Goal: Information Seeking & Learning: Learn about a topic

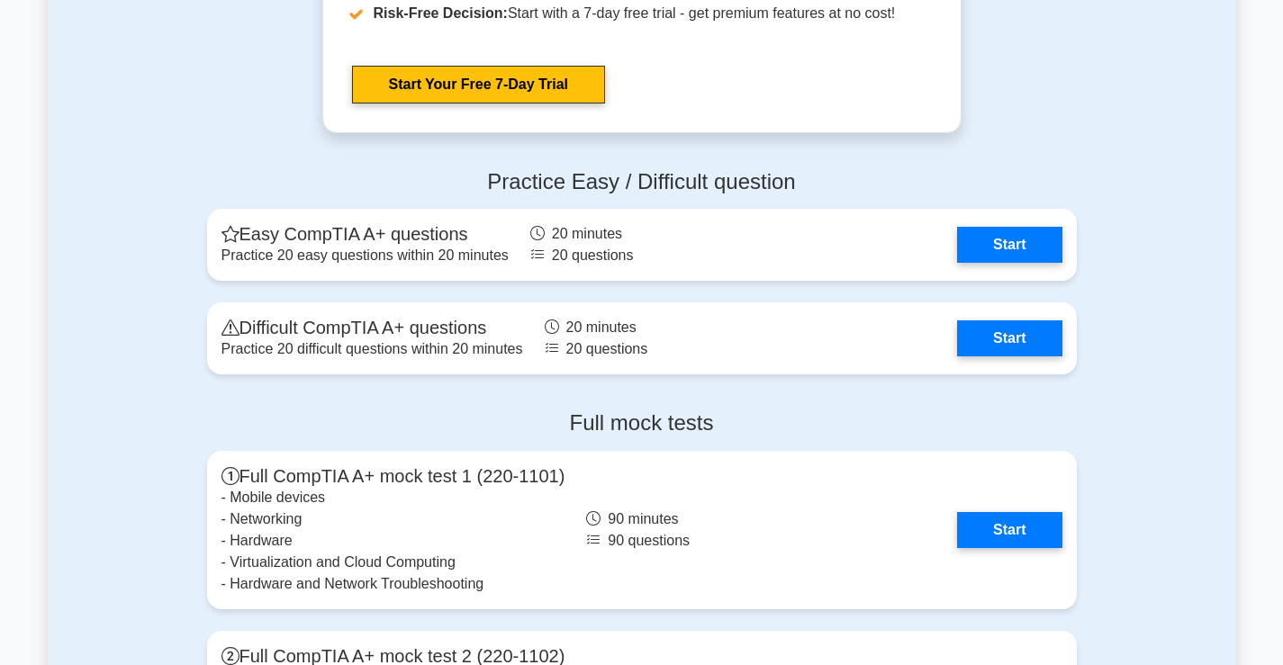
scroll to position [3512, 0]
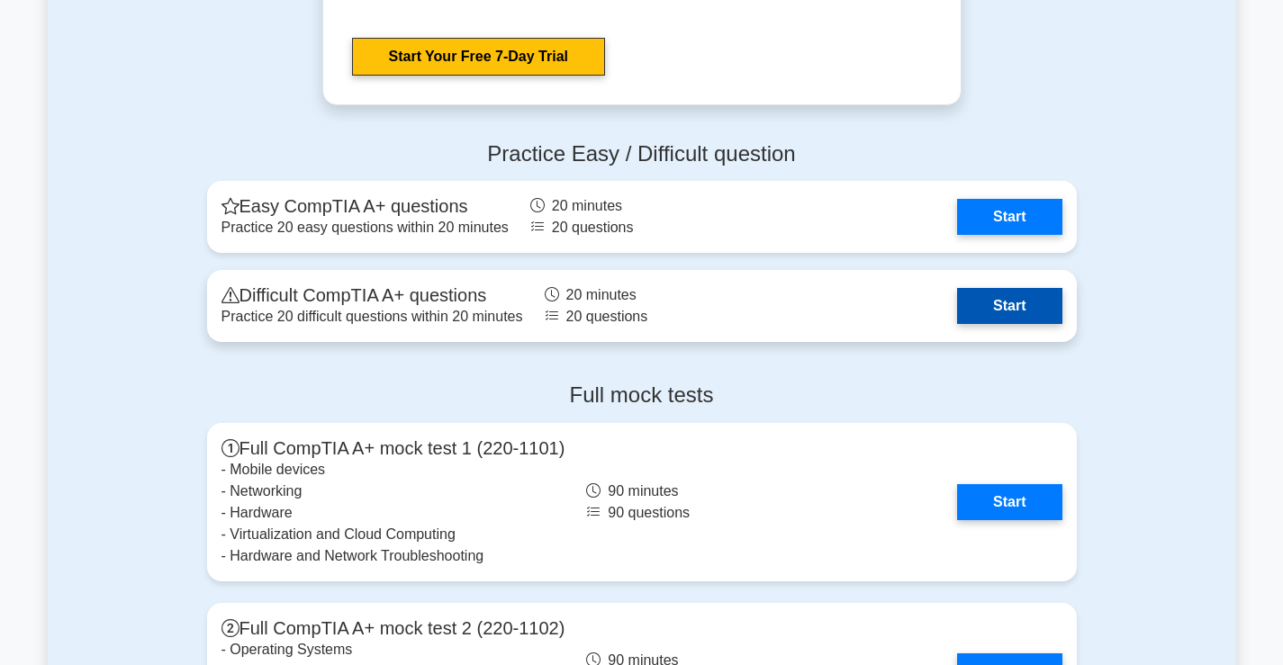
click at [975, 311] on link "Start" at bounding box center [1009, 306] width 104 height 36
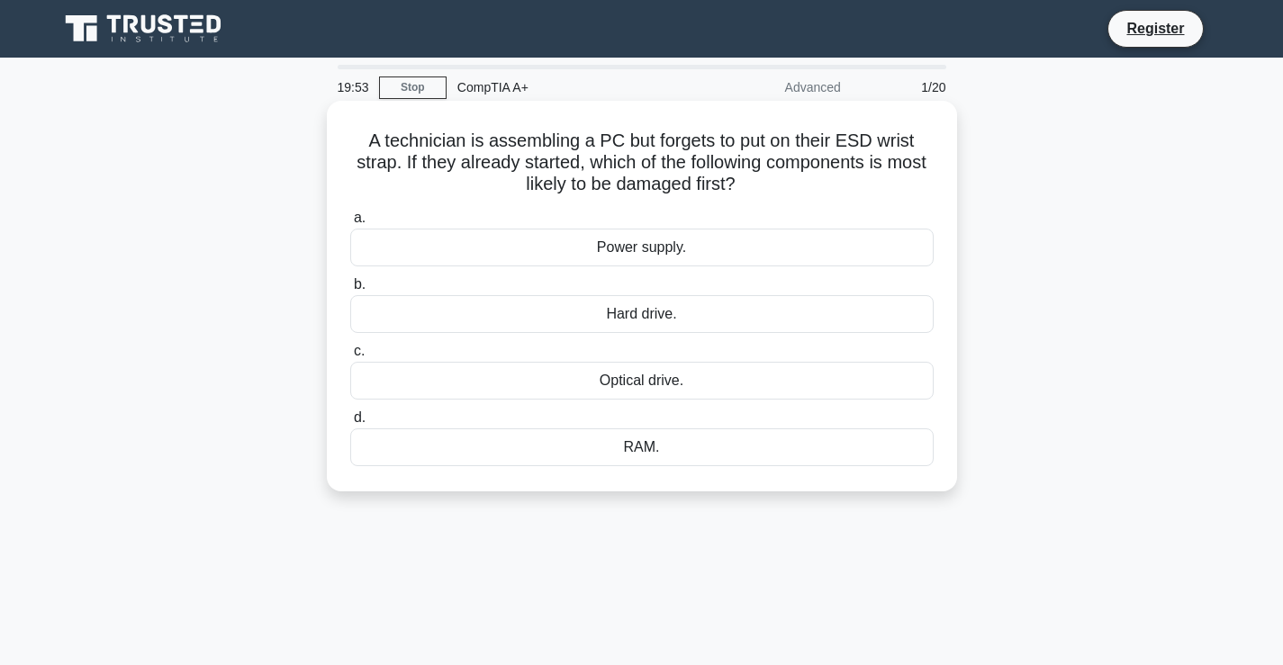
click at [651, 440] on div "RAM." at bounding box center [641, 448] width 583 height 38
click at [350, 424] on input "d. RAM." at bounding box center [350, 418] width 0 height 12
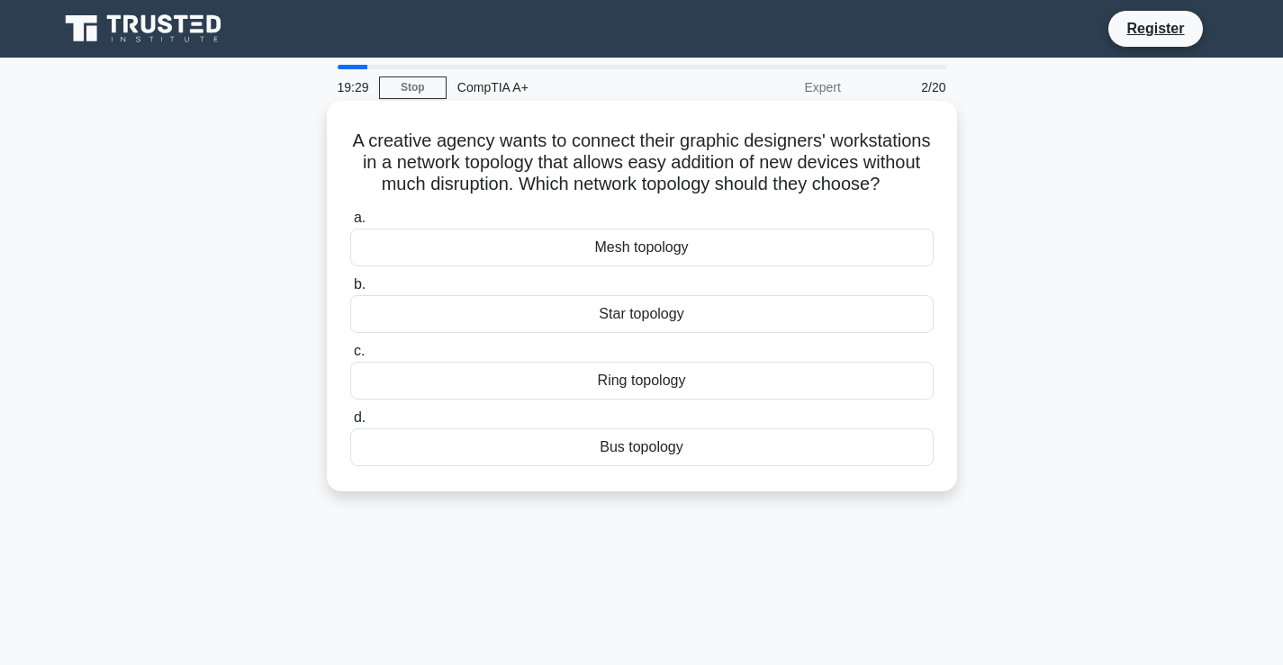
click at [657, 333] on div "Star topology" at bounding box center [641, 314] width 583 height 38
click at [350, 291] on input "b. Star topology" at bounding box center [350, 285] width 0 height 12
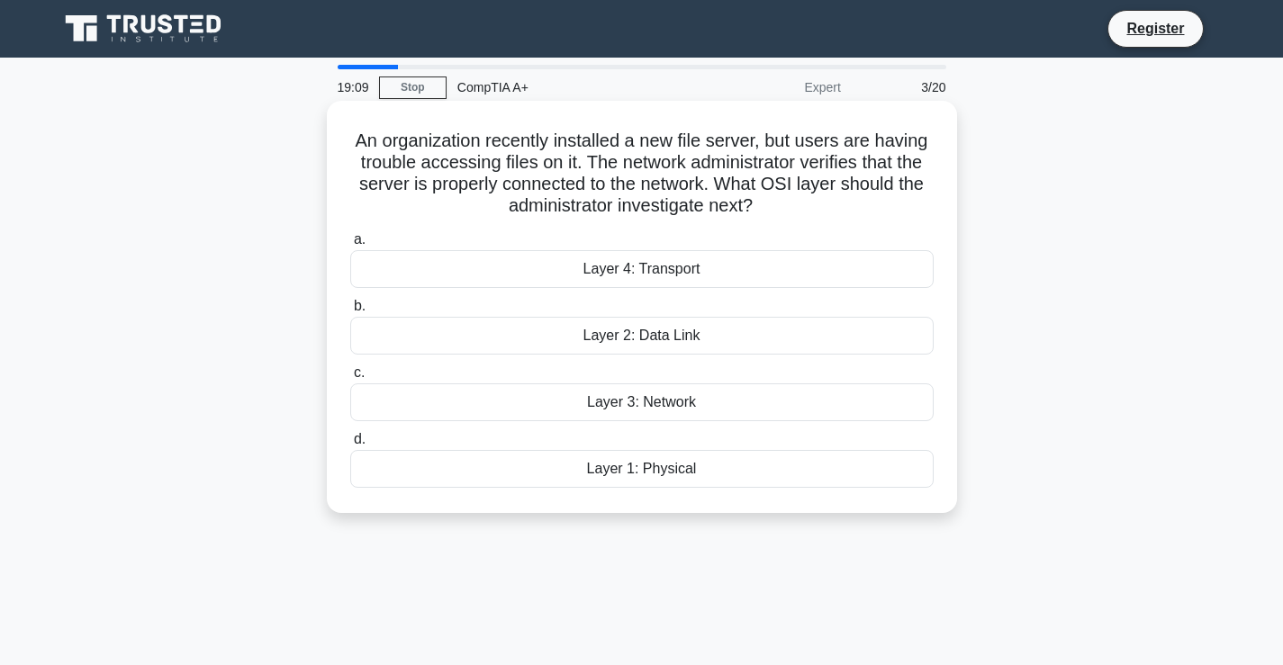
click at [664, 339] on div "Layer 2: Data Link" at bounding box center [641, 336] width 583 height 38
click at [350, 312] on input "b. Layer 2: Data Link" at bounding box center [350, 307] width 0 height 12
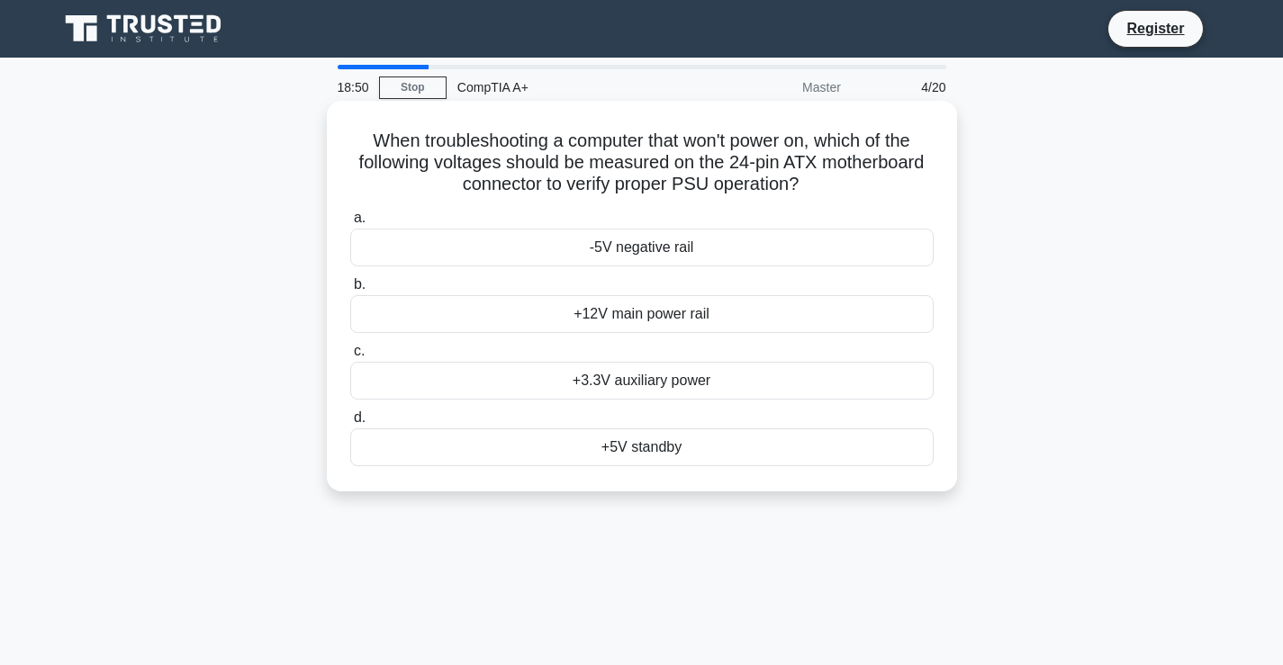
click at [650, 310] on div "+12V main power rail" at bounding box center [641, 314] width 583 height 38
click at [350, 291] on input "b. +12V main power rail" at bounding box center [350, 285] width 0 height 12
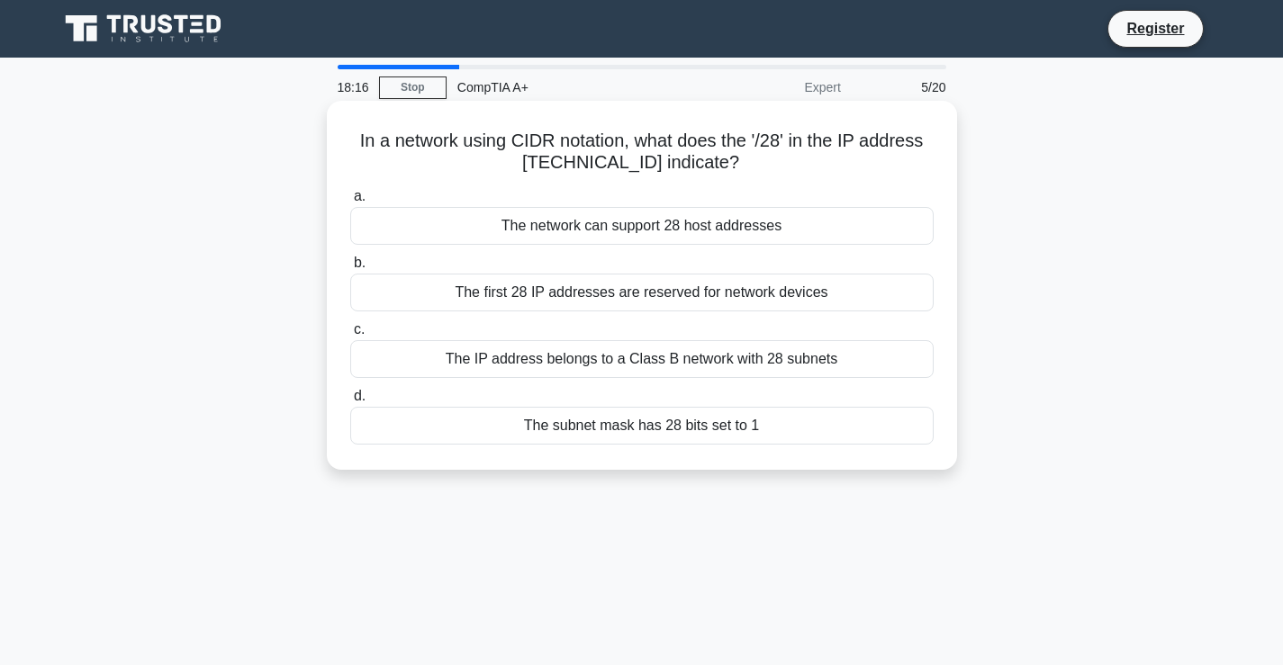
click at [720, 422] on div "The subnet mask has 28 bits set to 1" at bounding box center [641, 426] width 583 height 38
click at [350, 402] on input "d. The subnet mask has 28 bits set to 1" at bounding box center [350, 397] width 0 height 12
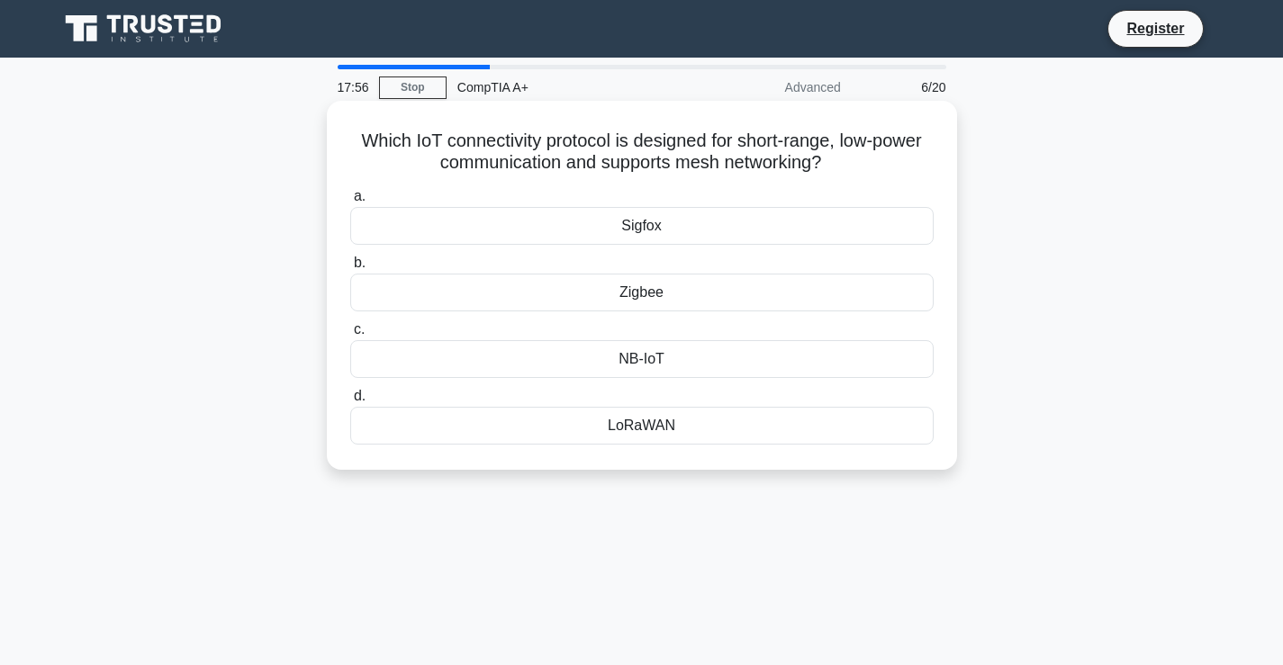
click at [647, 425] on div "LoRaWAN" at bounding box center [641, 426] width 583 height 38
click at [350, 402] on input "d. LoRaWAN" at bounding box center [350, 397] width 0 height 12
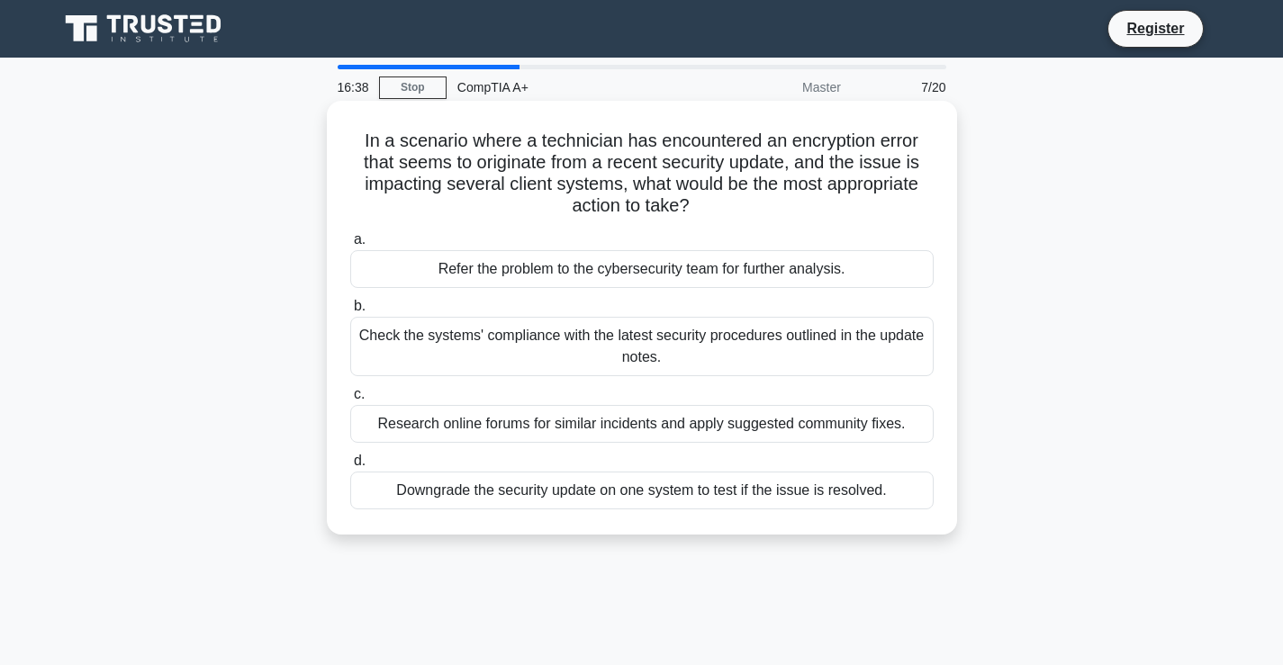
click at [663, 364] on div "Check the systems' compliance with the latest security procedures outlined in t…" at bounding box center [641, 346] width 583 height 59
click at [350, 312] on input "b. Check the systems' compliance with the latest security procedures outlined i…" at bounding box center [350, 307] width 0 height 12
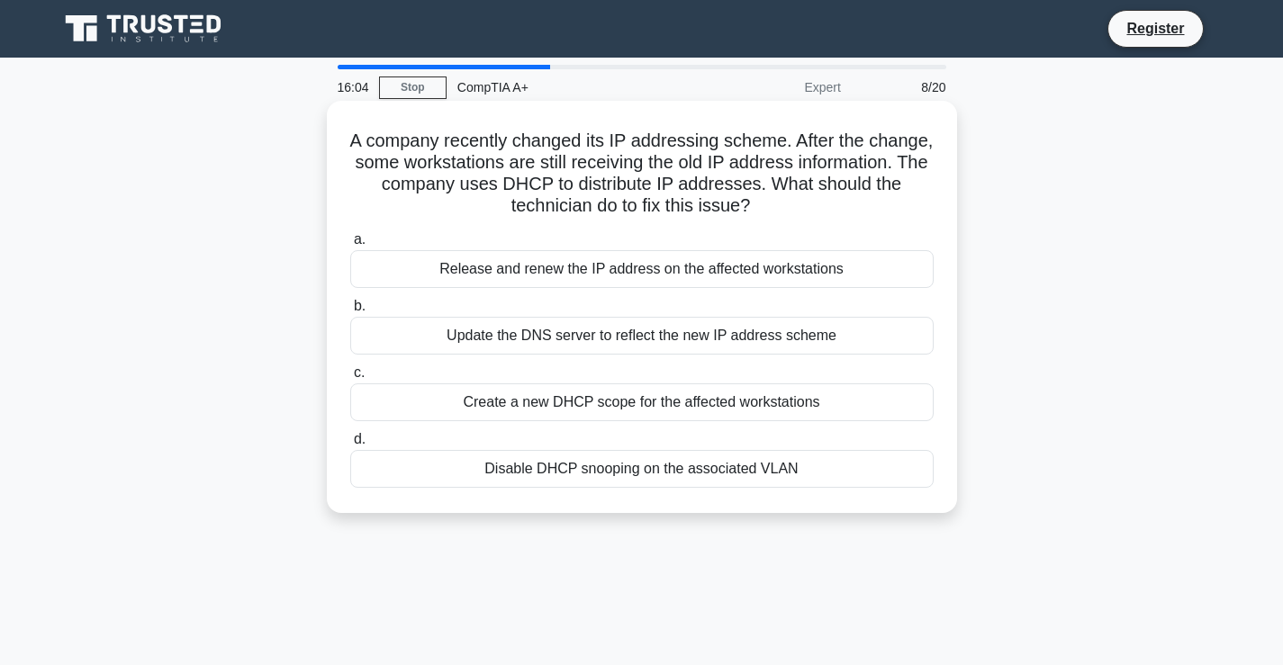
click at [578, 264] on div "Release and renew the IP address on the affected workstations" at bounding box center [641, 269] width 583 height 38
click at [350, 246] on input "a. Release and renew the IP address on the affected workstations" at bounding box center [350, 240] width 0 height 12
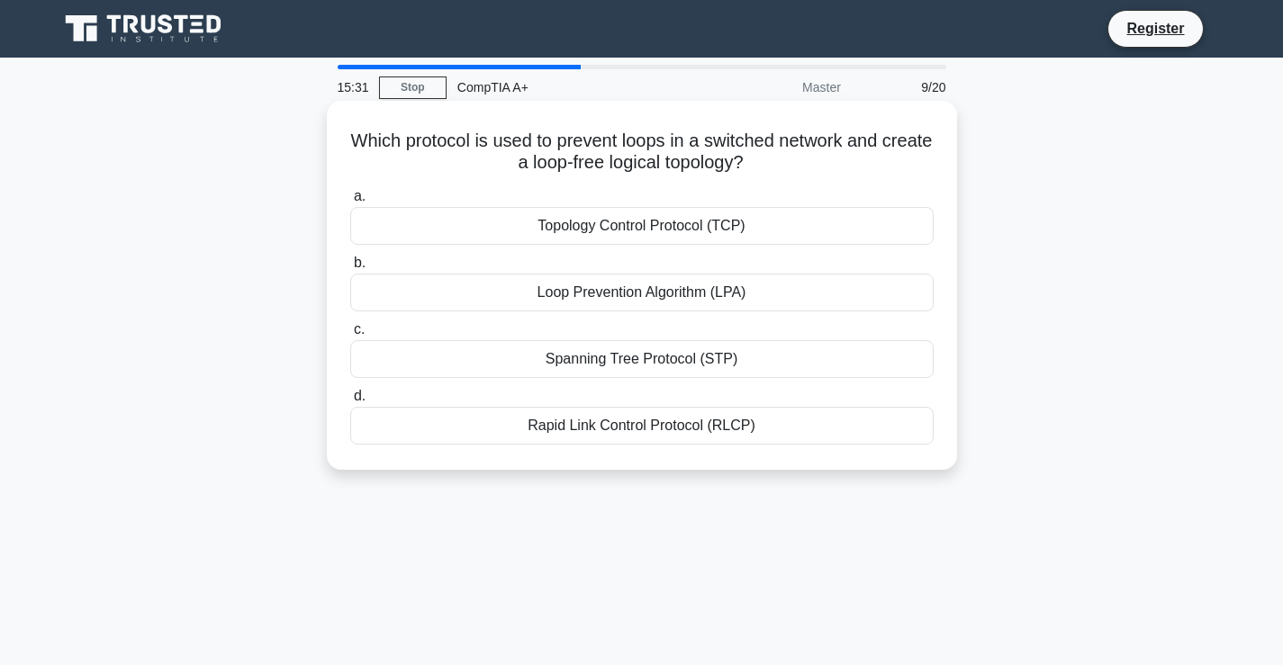
click at [611, 304] on div "Loop Prevention Algorithm (LPA)" at bounding box center [641, 293] width 583 height 38
click at [350, 269] on input "b. Loop Prevention Algorithm (LPA)" at bounding box center [350, 264] width 0 height 12
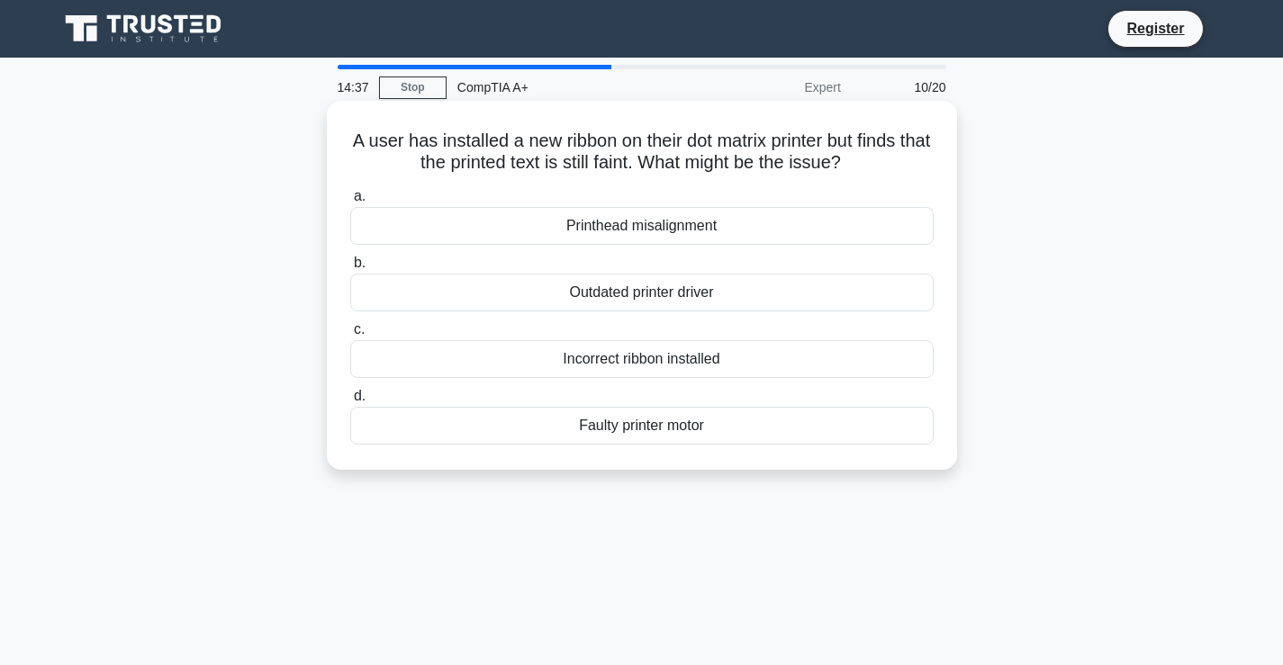
click at [645, 361] on div "Incorrect ribbon installed" at bounding box center [641, 359] width 583 height 38
click at [350, 336] on input "c. Incorrect ribbon installed" at bounding box center [350, 330] width 0 height 12
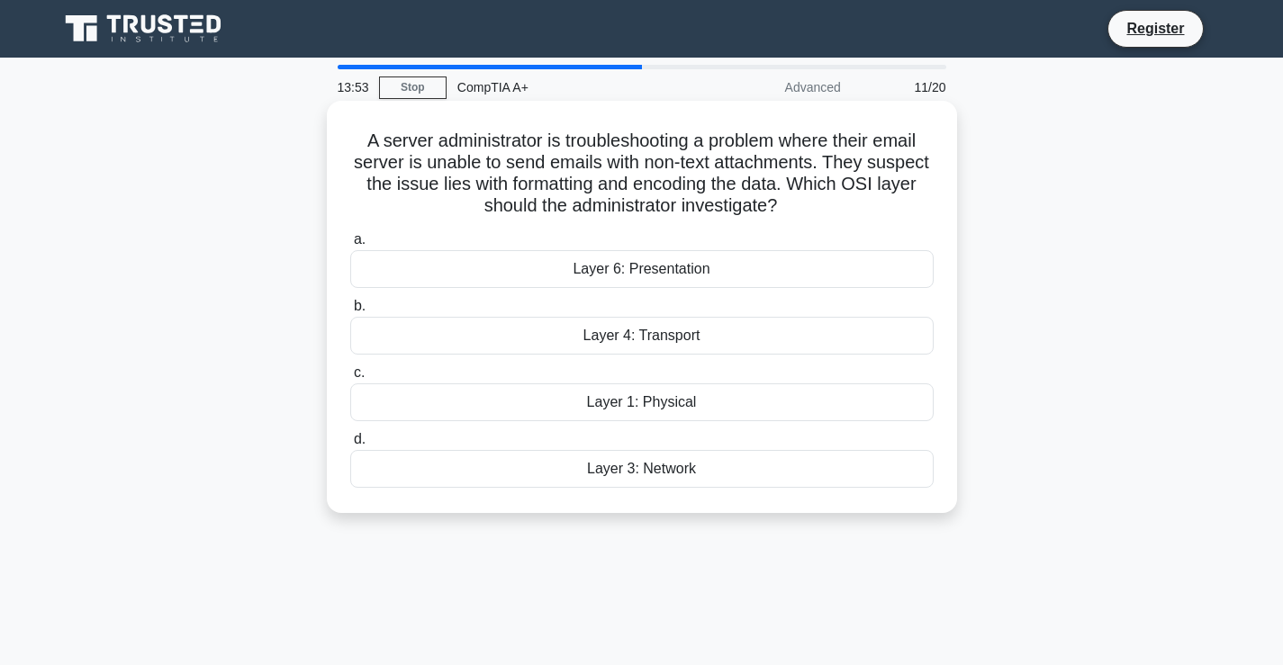
click at [667, 343] on div "Layer 4: Transport" at bounding box center [641, 336] width 583 height 38
click at [350, 312] on input "b. Layer 4: Transport" at bounding box center [350, 307] width 0 height 12
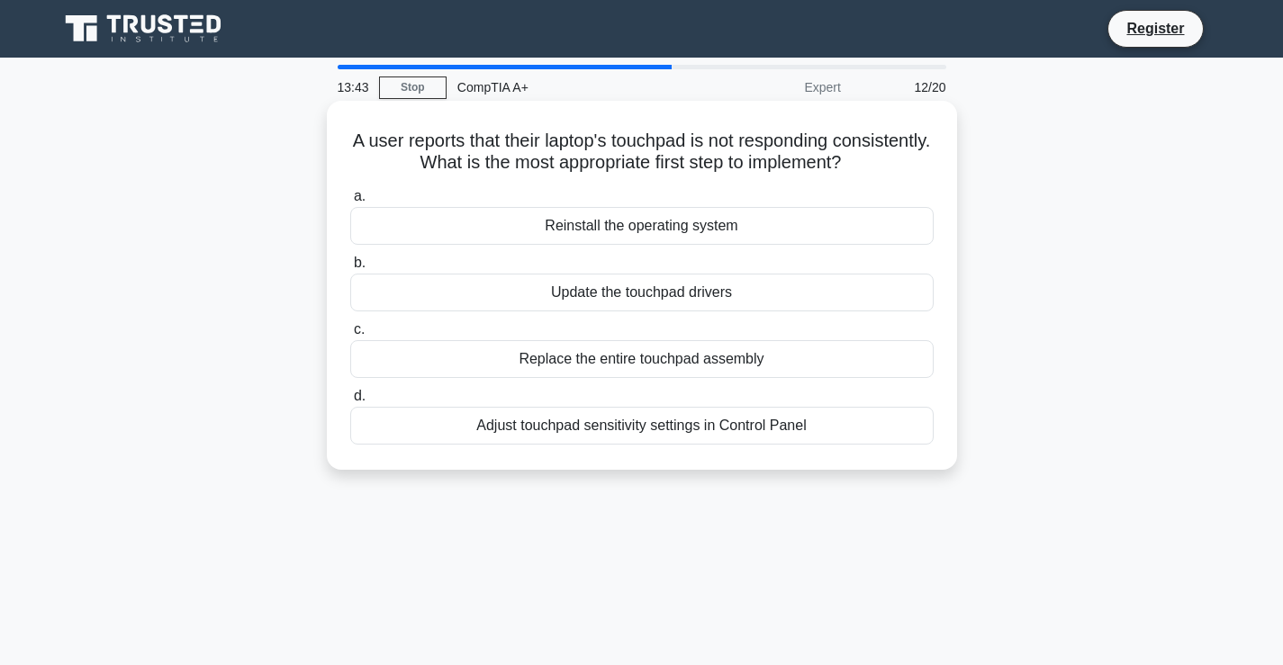
click at [626, 289] on div "Update the touchpad drivers" at bounding box center [641, 293] width 583 height 38
click at [350, 269] on input "b. Update the touchpad drivers" at bounding box center [350, 264] width 0 height 12
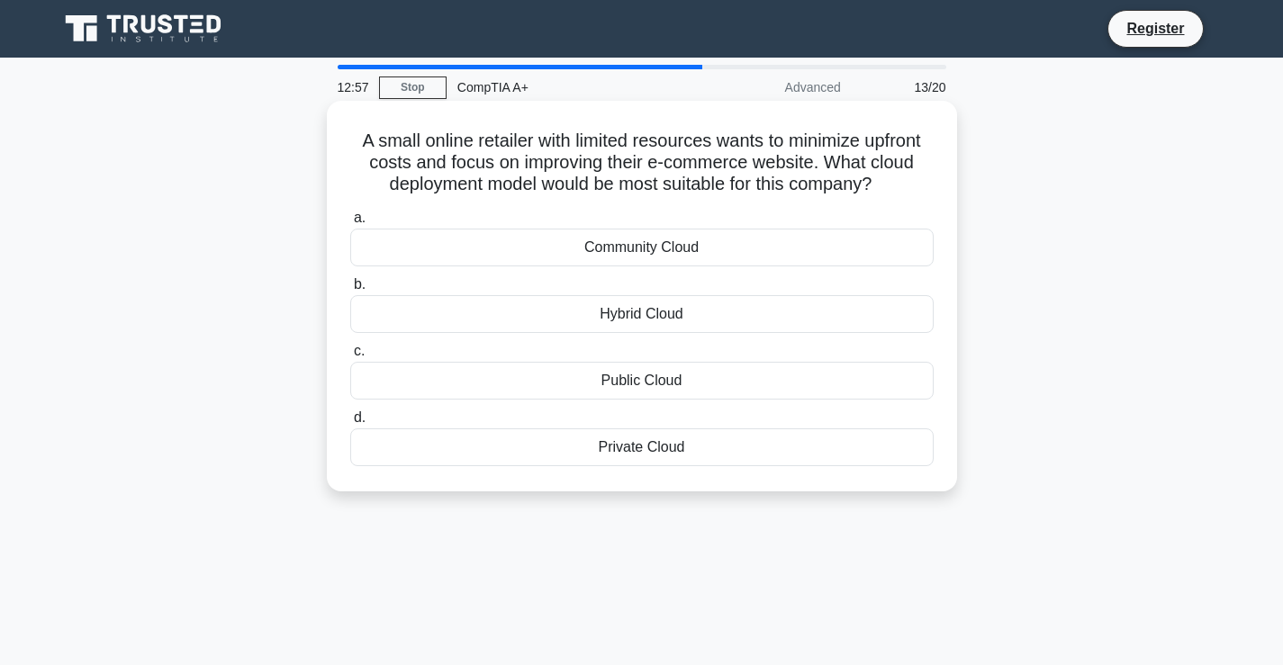
click at [637, 382] on div "Public Cloud" at bounding box center [641, 381] width 583 height 38
click at [350, 357] on input "c. Public Cloud" at bounding box center [350, 352] width 0 height 12
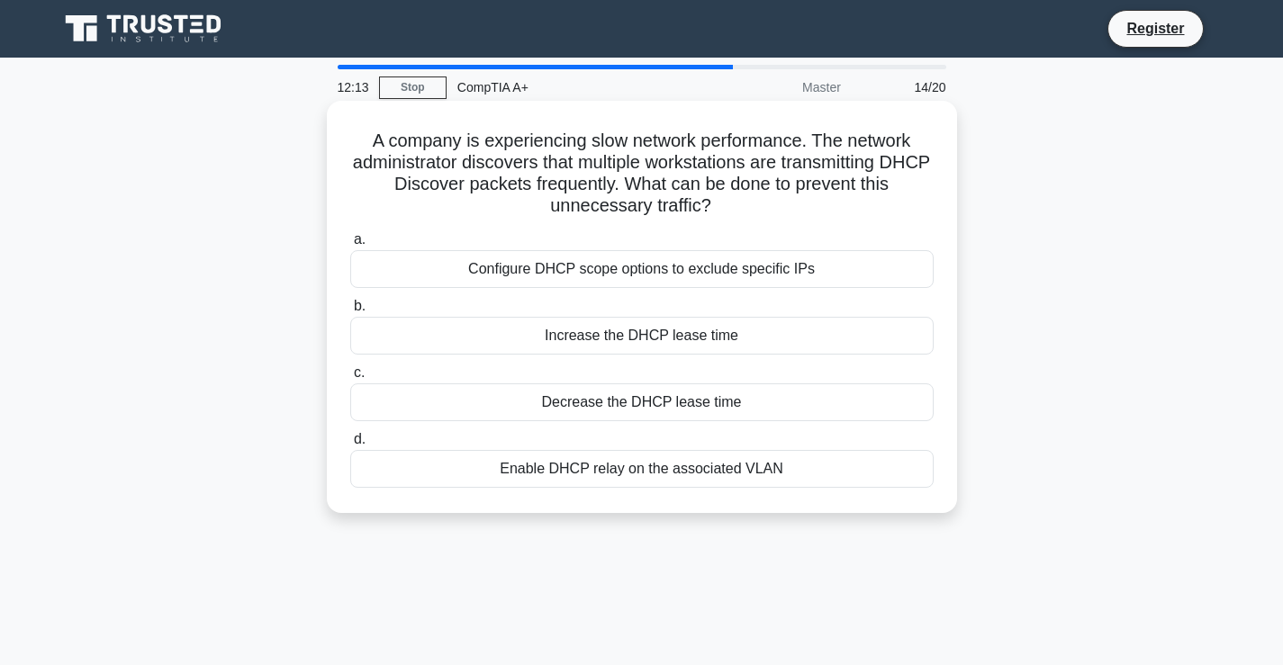
click at [705, 470] on div "Enable DHCP relay on the associated VLAN" at bounding box center [641, 469] width 583 height 38
click at [350, 446] on input "d. Enable DHCP relay on the associated VLAN" at bounding box center [350, 440] width 0 height 12
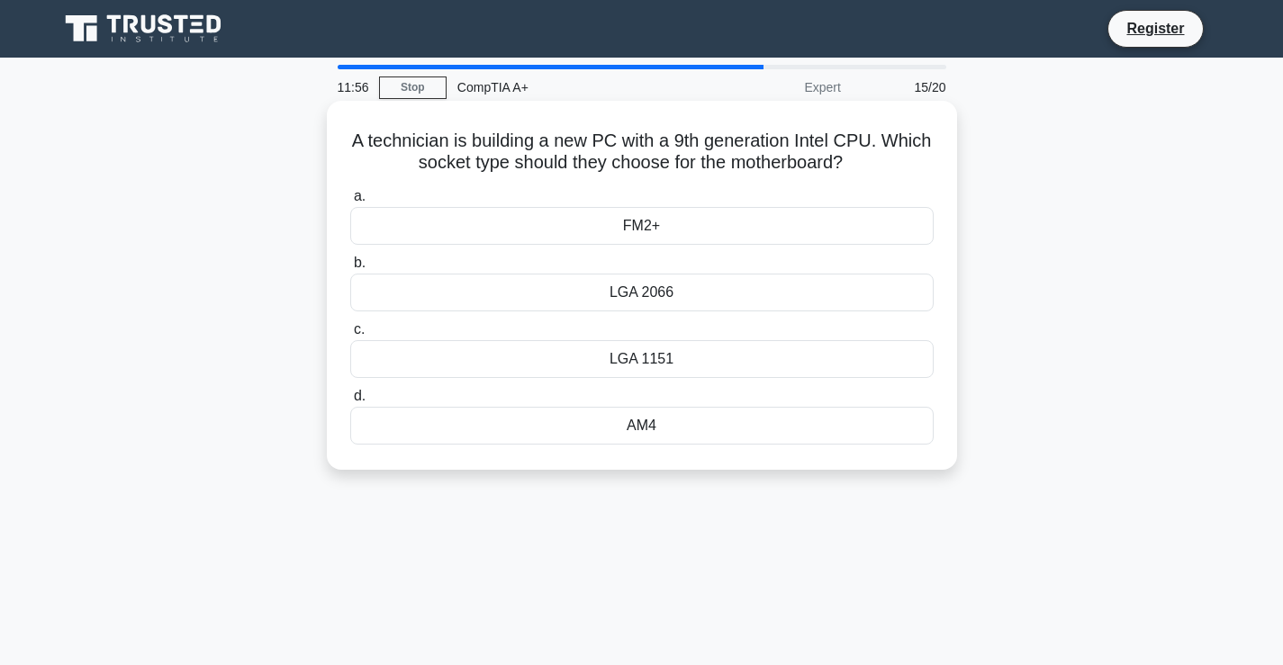
click at [858, 163] on icon at bounding box center [849, 166] width 17 height 22
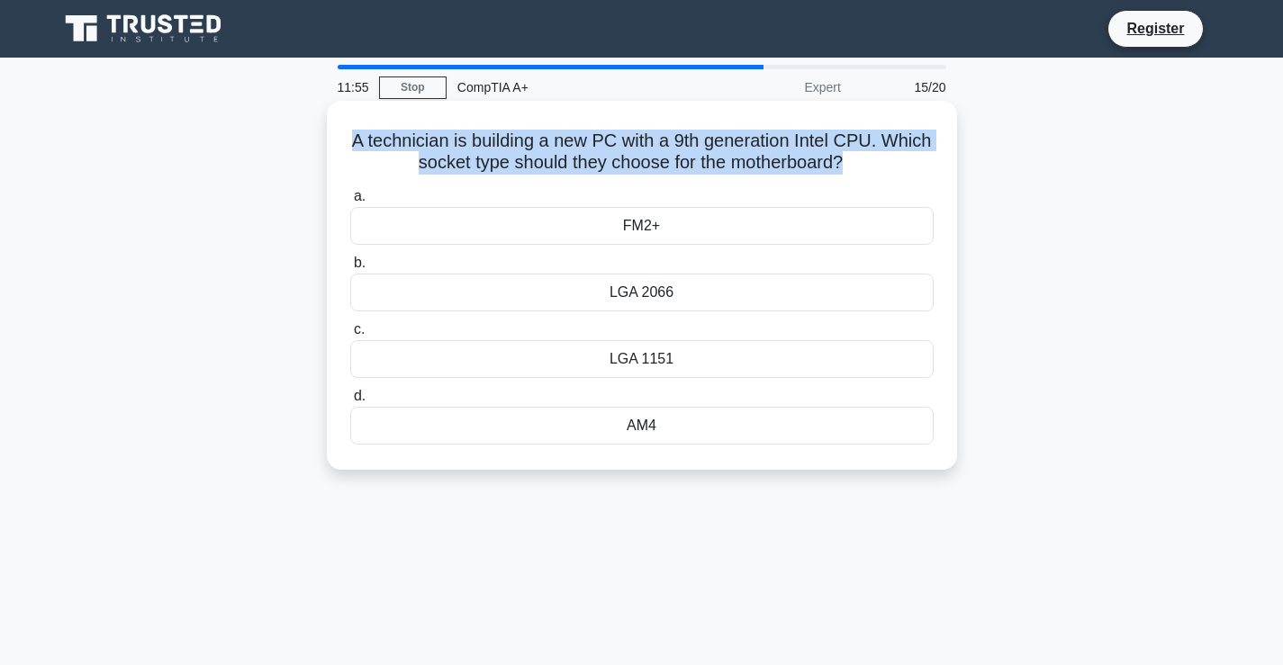
drag, startPoint x: 884, startPoint y: 163, endPoint x: 333, endPoint y: 136, distance: 551.7
click at [334, 136] on div "A technician is building a new PC with a 9th generation Intel CPU. Which socket…" at bounding box center [642, 285] width 616 height 355
copy div "A technician is building a new PC with a 9th generation Intel CPU. Which socket…"
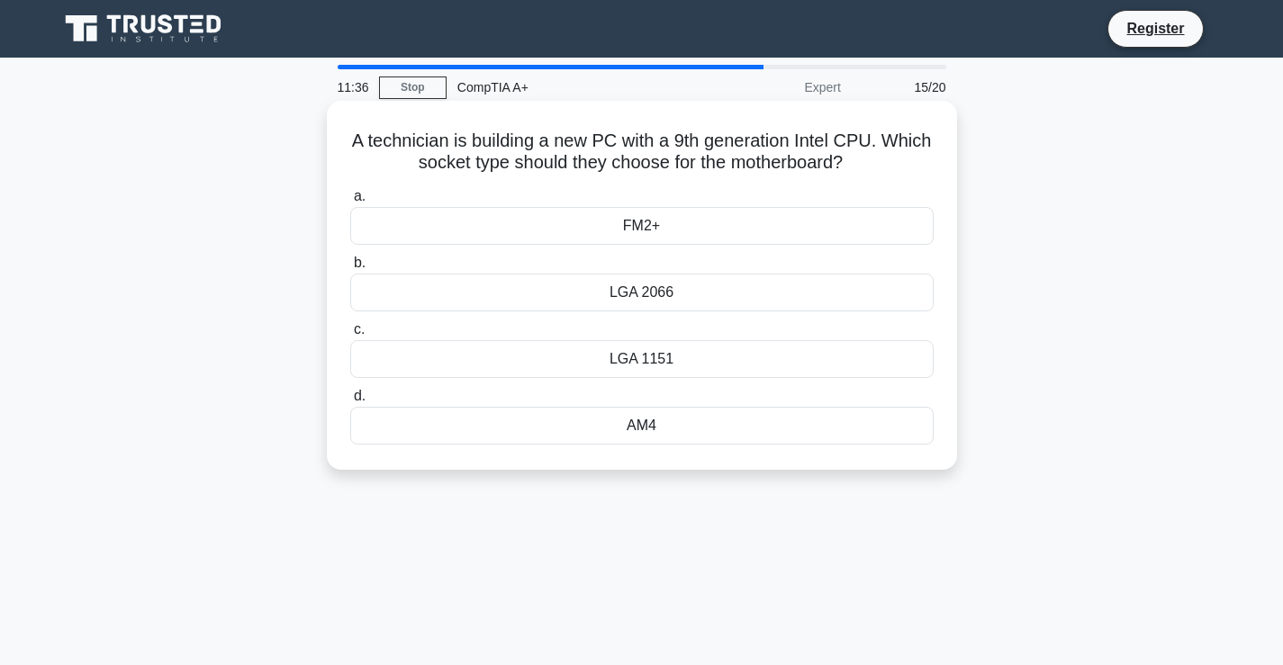
click at [664, 362] on div "LGA 1151" at bounding box center [641, 359] width 583 height 38
click at [350, 336] on input "c. LGA 1151" at bounding box center [350, 330] width 0 height 12
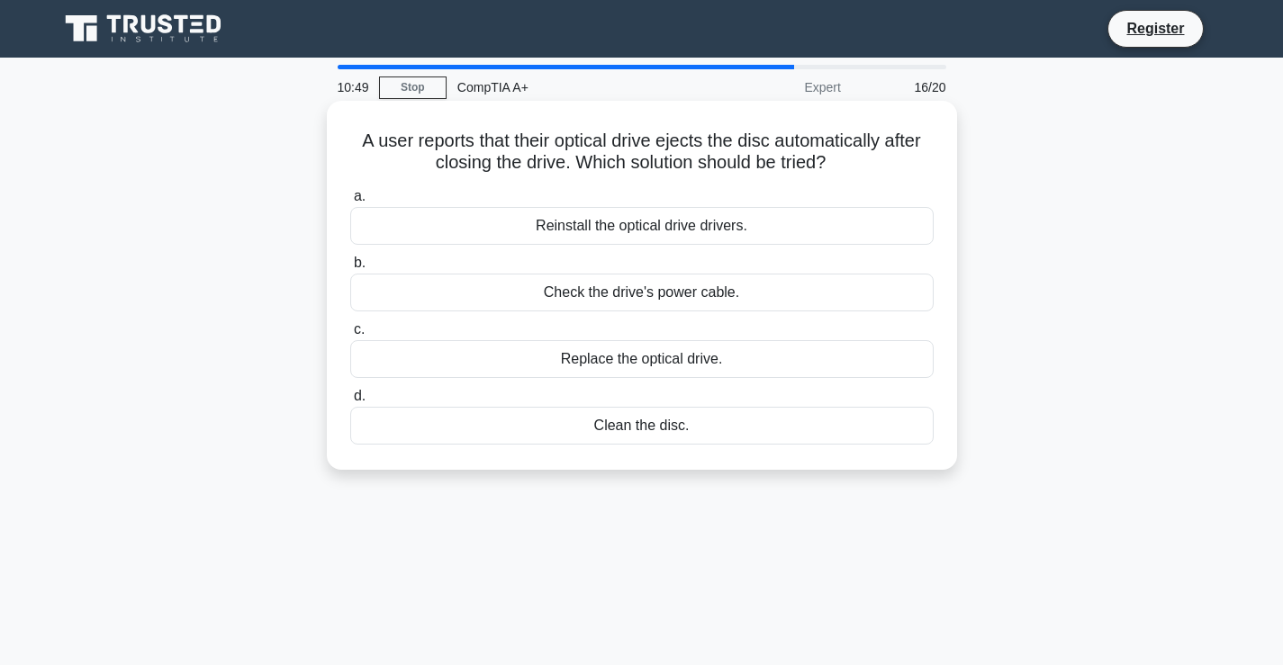
click at [701, 225] on div "Reinstall the optical drive drivers." at bounding box center [641, 226] width 583 height 38
click at [350, 203] on input "a. Reinstall the optical drive drivers." at bounding box center [350, 197] width 0 height 12
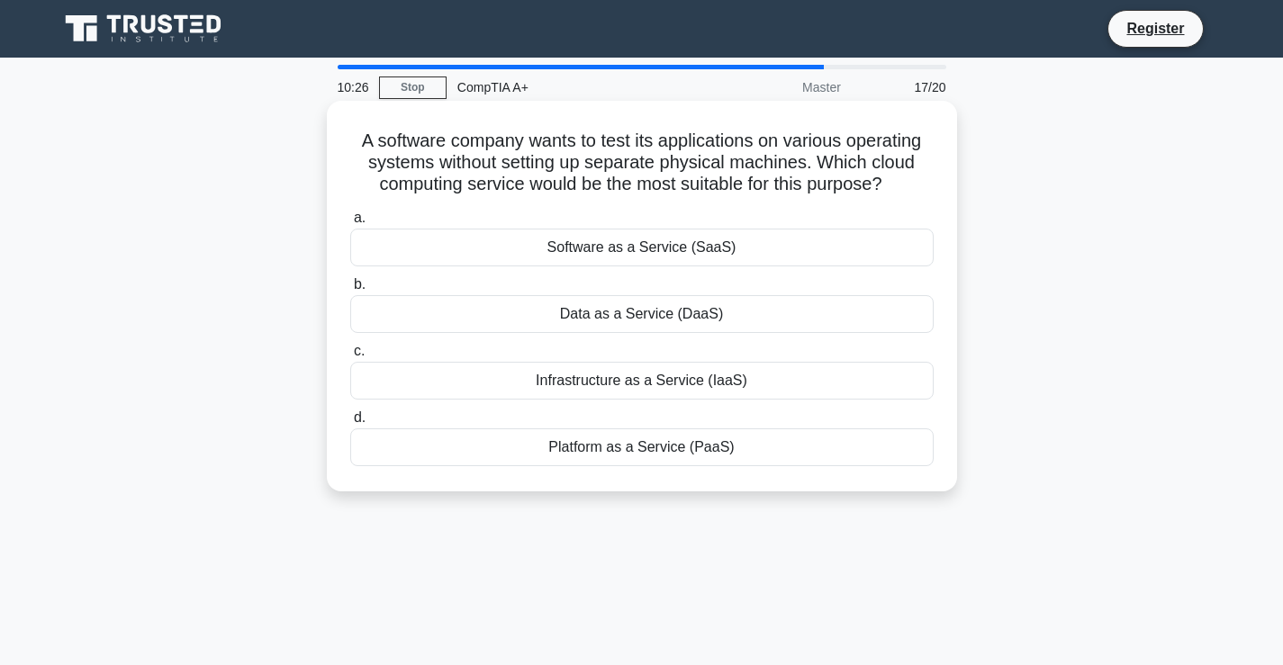
click at [660, 381] on div "Infrastructure as a Service (IaaS)" at bounding box center [641, 381] width 583 height 38
click at [350, 357] on input "c. Infrastructure as a Service (IaaS)" at bounding box center [350, 352] width 0 height 12
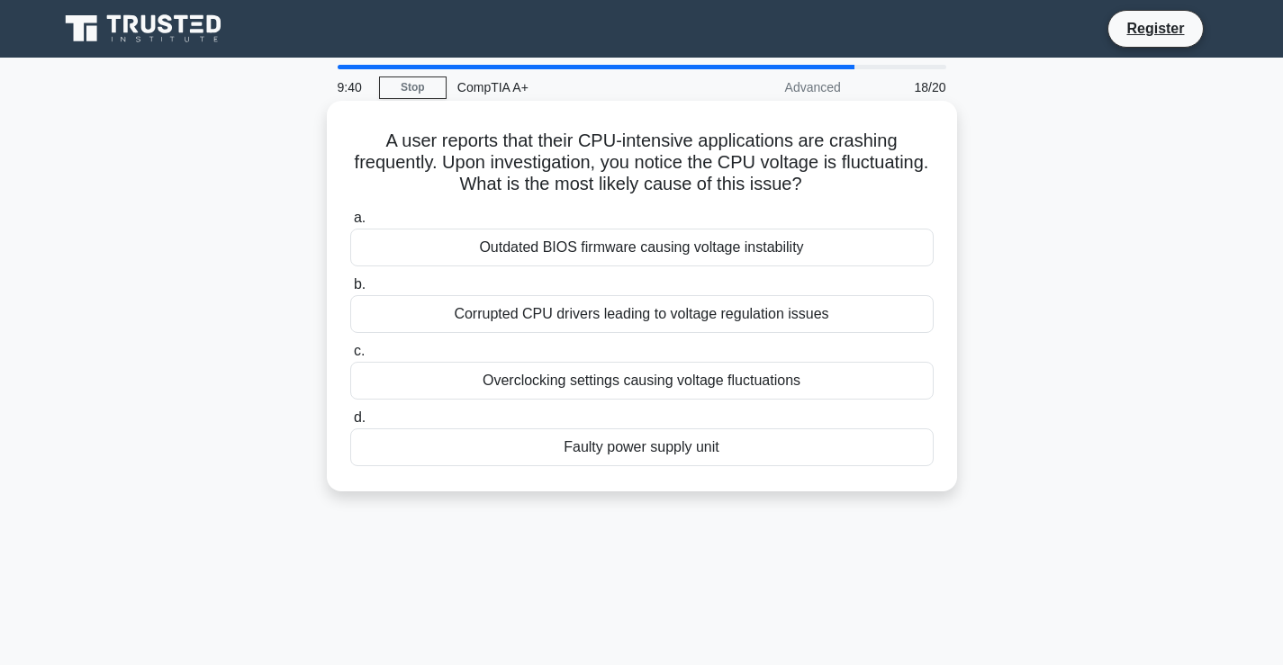
click at [639, 381] on div "Overclocking settings causing voltage fluctuations" at bounding box center [641, 381] width 583 height 38
click at [350, 357] on input "c. Overclocking settings causing voltage fluctuations" at bounding box center [350, 352] width 0 height 12
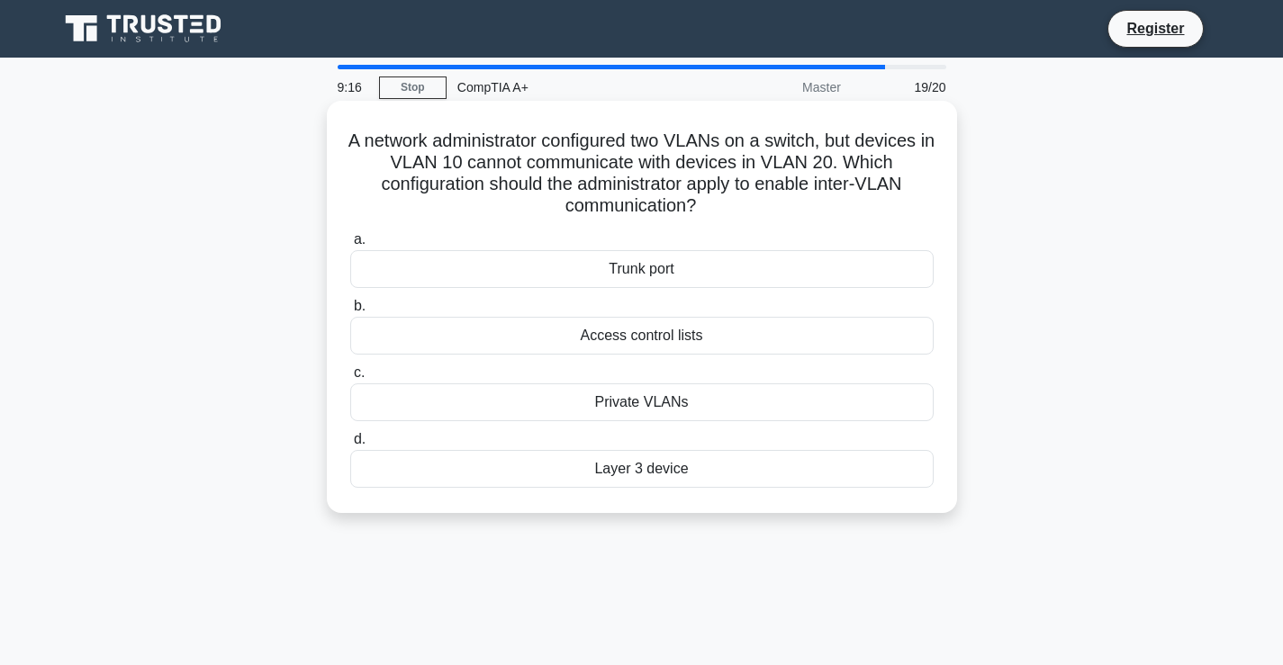
click at [656, 267] on div "Trunk port" at bounding box center [641, 269] width 583 height 38
click at [350, 246] on input "a. Trunk port" at bounding box center [350, 240] width 0 height 12
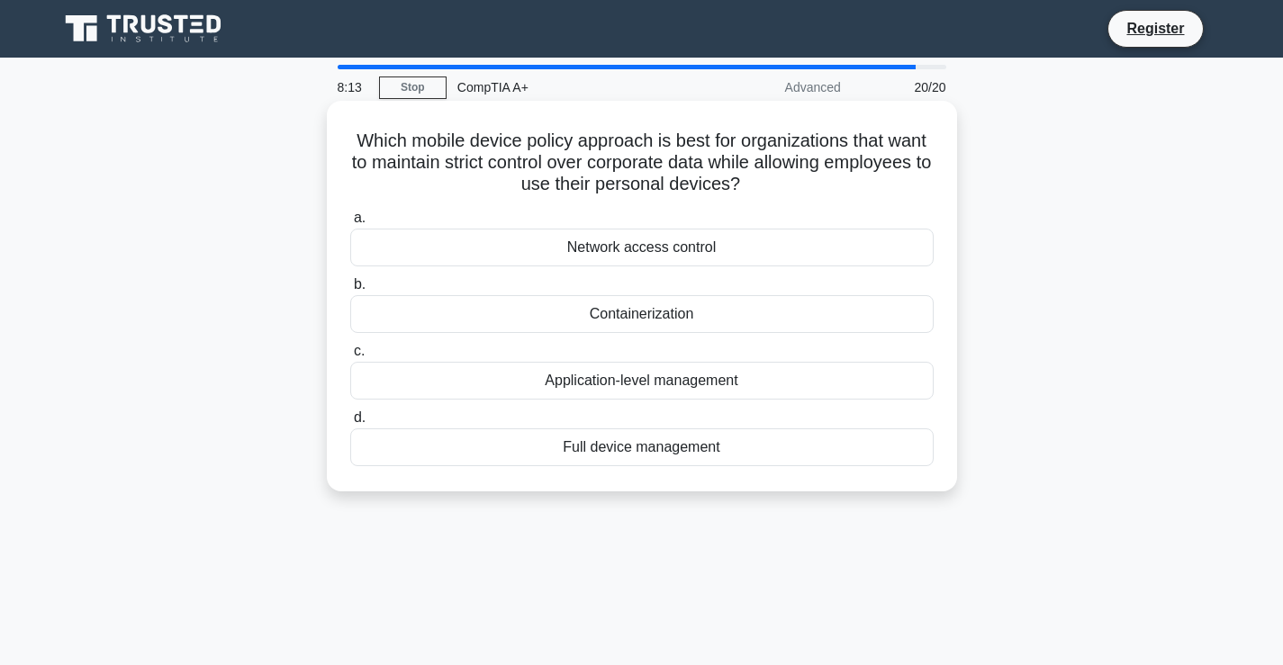
click at [633, 311] on div "Containerization" at bounding box center [641, 314] width 583 height 38
click at [350, 291] on input "b. Containerization" at bounding box center [350, 285] width 0 height 12
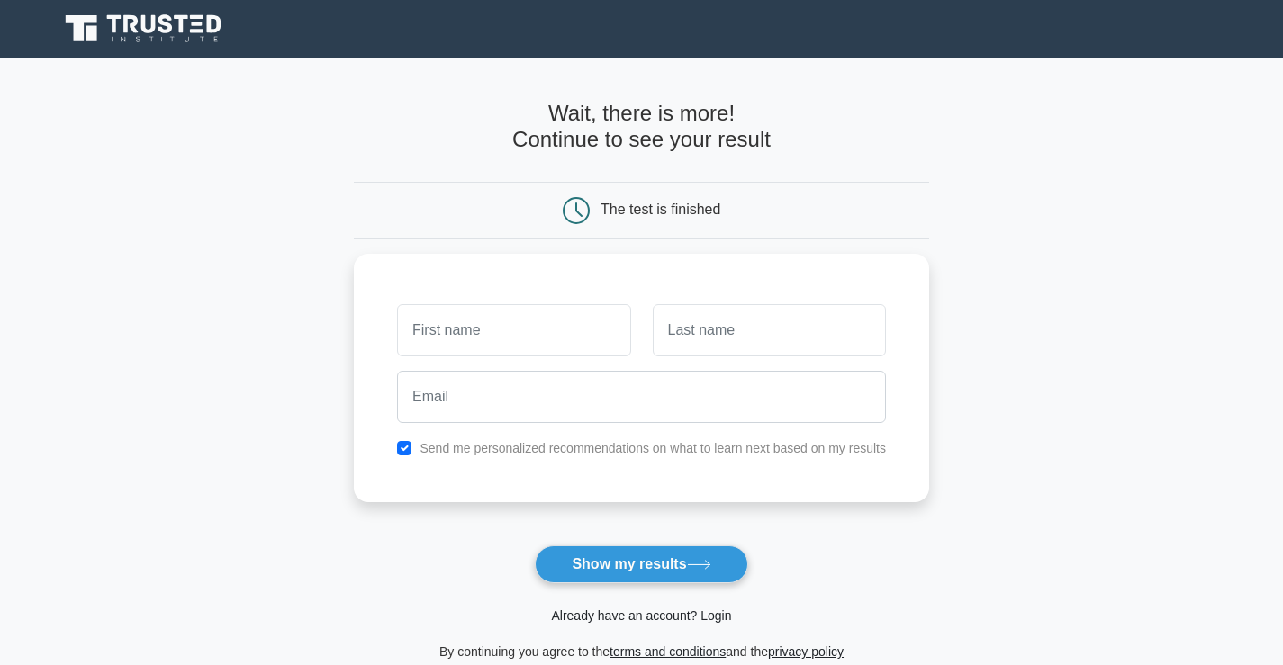
click at [632, 620] on link "Already have an account? Login" at bounding box center [641, 616] width 180 height 14
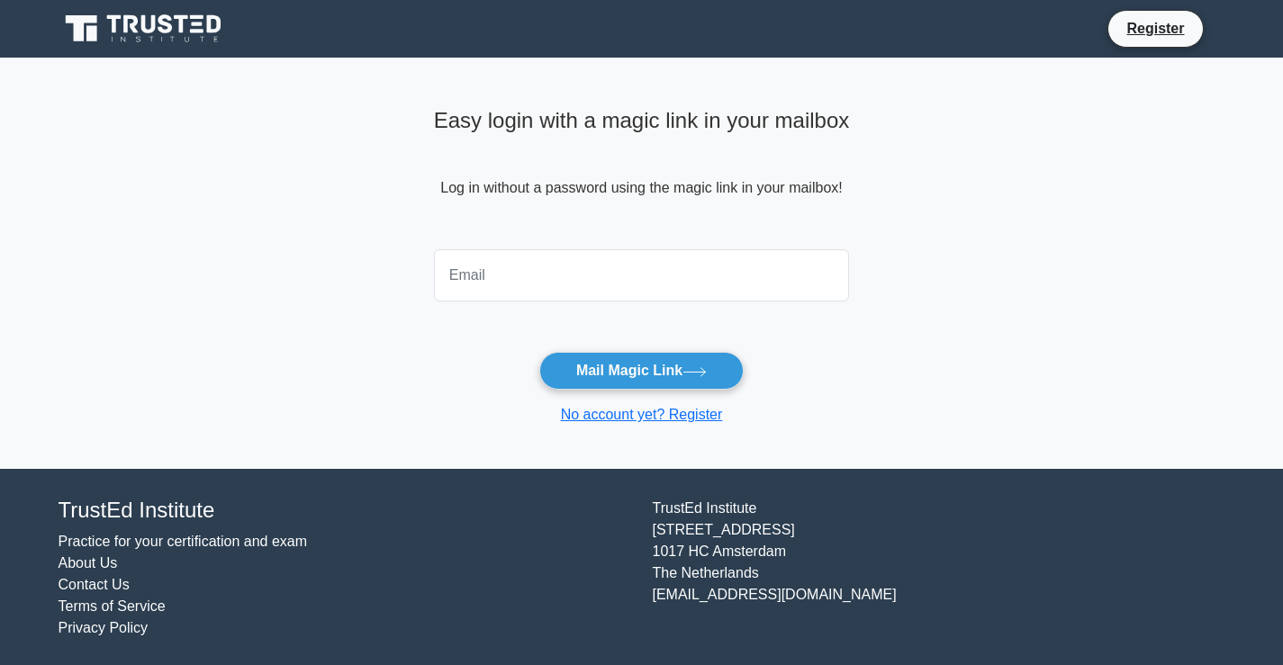
click at [583, 278] on input "email" at bounding box center [642, 275] width 416 height 52
type input "[EMAIL_ADDRESS][DOMAIN_NAME]"
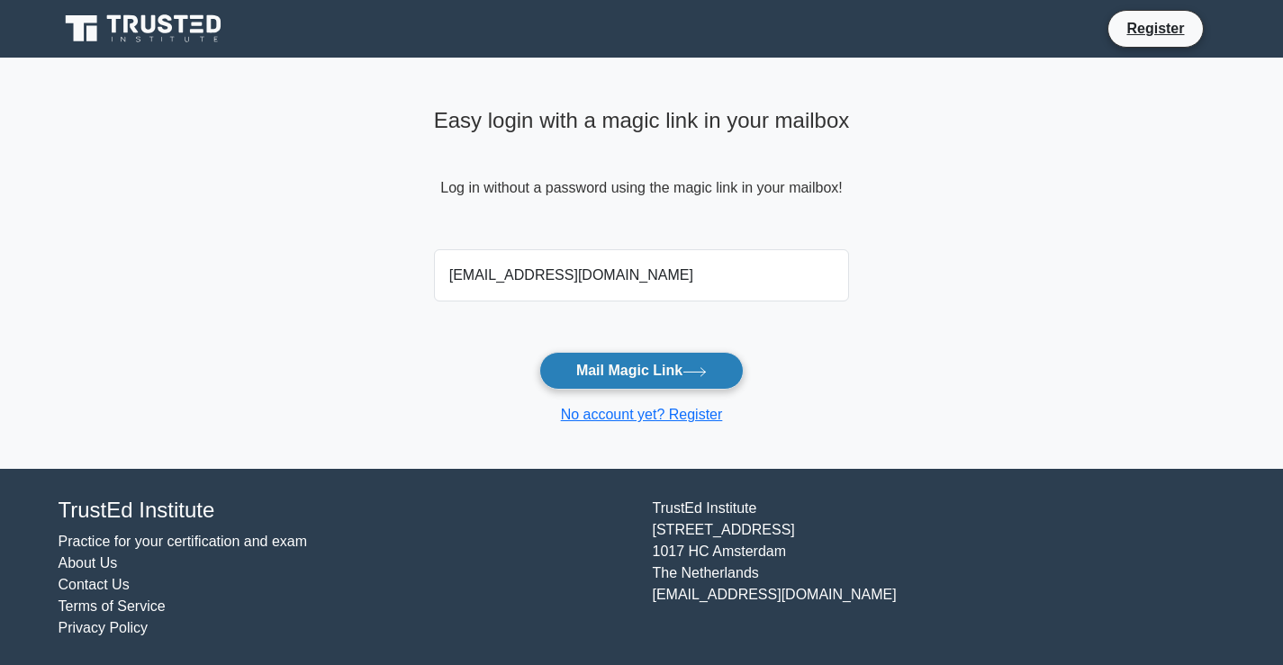
click at [630, 376] on button "Mail Magic Link" at bounding box center [641, 371] width 204 height 38
